Goal: Navigation & Orientation: Find specific page/section

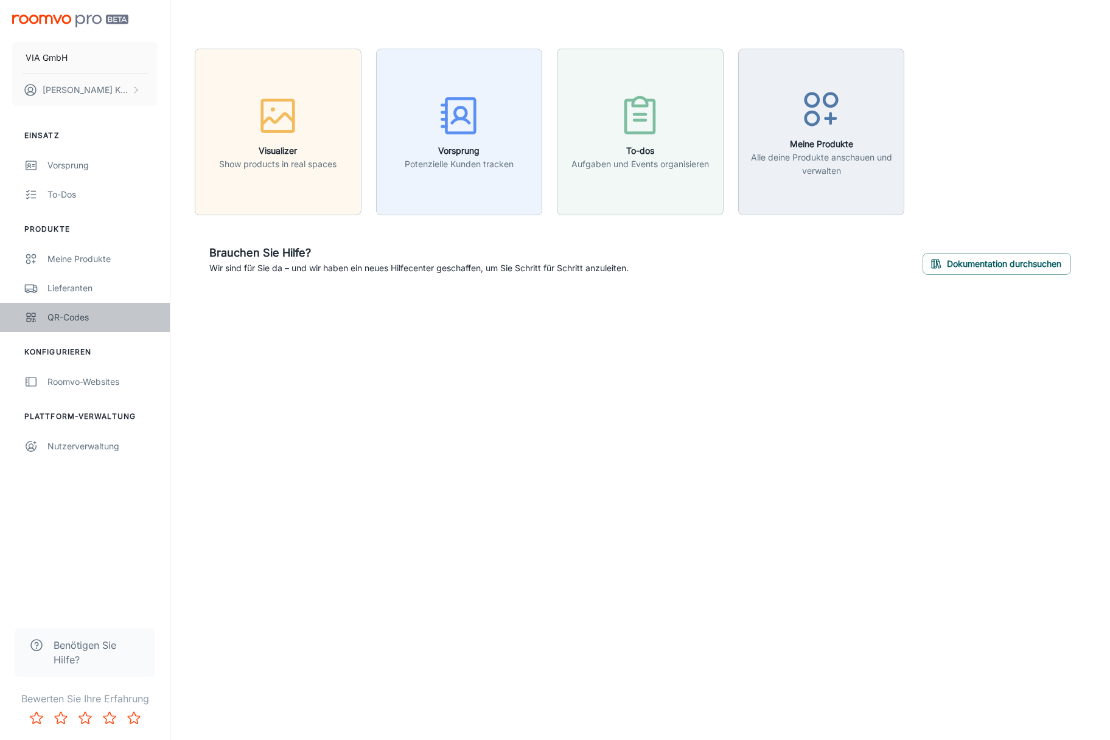
click at [62, 321] on div "QR-Codes" at bounding box center [102, 317] width 110 height 13
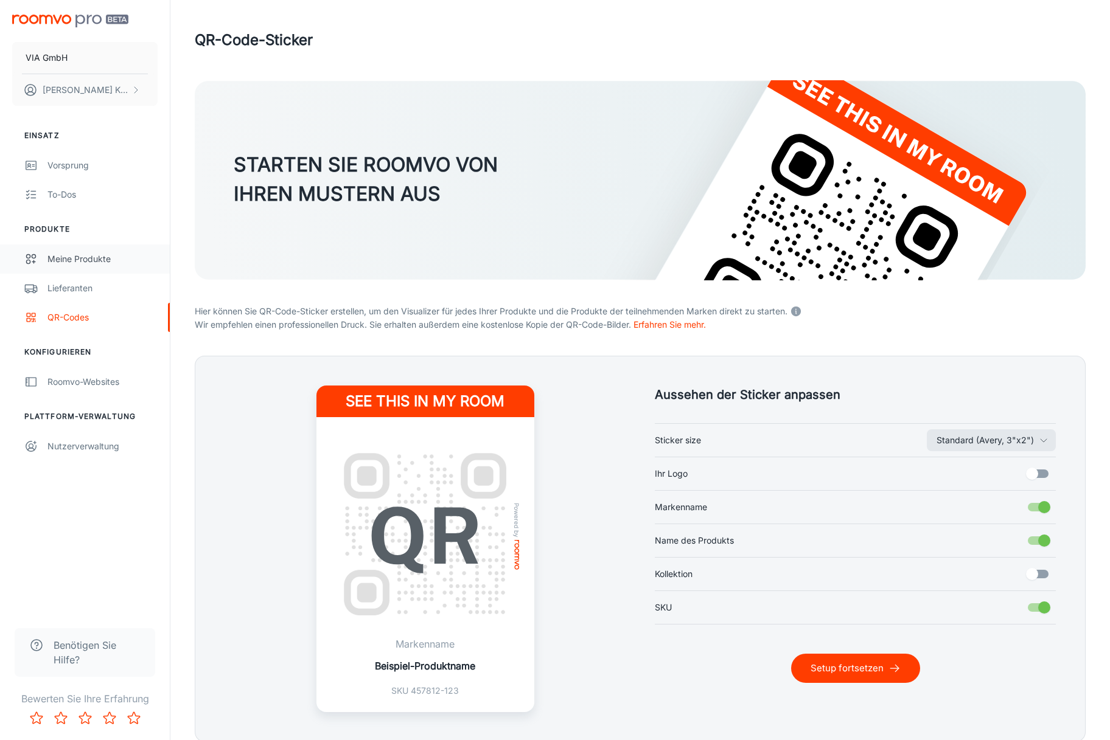
click at [86, 262] on div "Meine Produkte" at bounding box center [102, 258] width 110 height 13
